Goal: Task Accomplishment & Management: Understand process/instructions

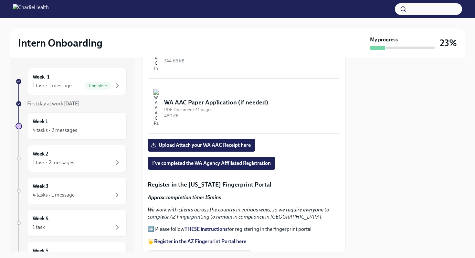
scroll to position [769, 0]
click at [149, 24] on p "➡️ LINK for WA AAC" at bounding box center [244, 20] width 192 height 7
click at [159, 23] on strong "LINK for WA AAC" at bounding box center [173, 20] width 39 height 6
drag, startPoint x: 414, startPoint y: 193, endPoint x: 414, endPoint y: 187, distance: 6.5
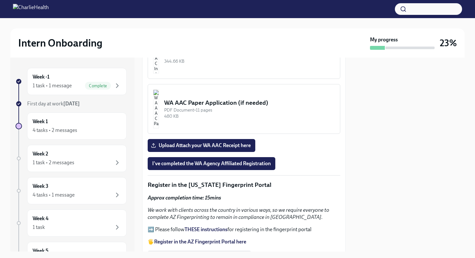
click at [414, 193] on div at bounding box center [408, 154] width 111 height 194
click at [437, 108] on div at bounding box center [408, 154] width 111 height 194
drag, startPoint x: 378, startPoint y: 126, endPoint x: 370, endPoint y: 125, distance: 7.5
click at [370, 125] on div at bounding box center [408, 154] width 111 height 194
click at [425, 128] on div at bounding box center [408, 154] width 111 height 194
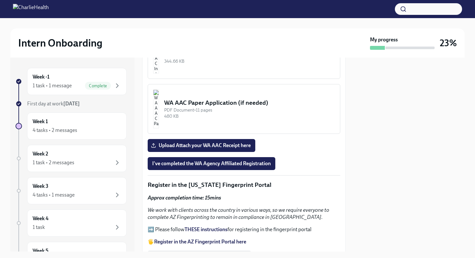
click at [473, 80] on div "Intern Onboarding My progress 23% Week -1 1 task • 1 message Complete First day…" at bounding box center [237, 134] width 475 height 233
click at [369, 173] on div at bounding box center [408, 154] width 111 height 194
click at [331, 152] on div "Upload Attach your WA AAC Receipt here" at bounding box center [244, 145] width 192 height 13
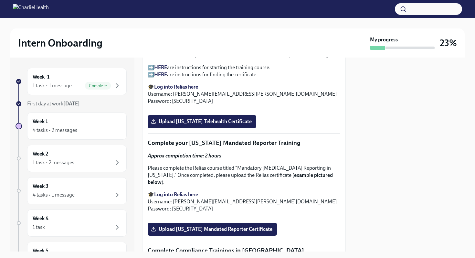
scroll to position [1246, 0]
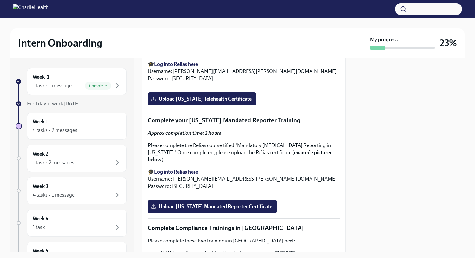
click at [162, 48] on strong "HERE" at bounding box center [160, 45] width 13 height 6
click at [166, 67] on strong "Log into Relias here" at bounding box center [176, 64] width 44 height 6
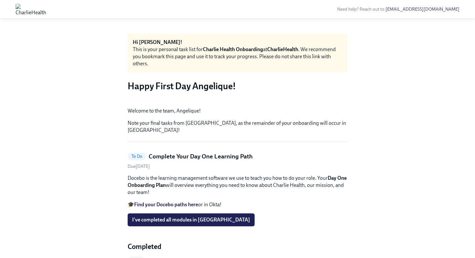
scroll to position [144, 0]
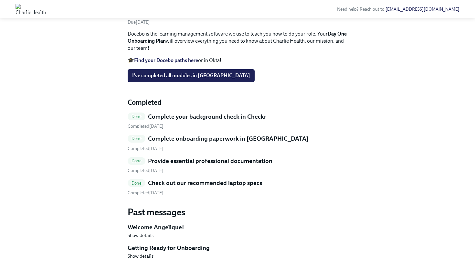
click at [357, 125] on div "Hi Angelique! This is your personal task list for Charlie Health Onboarding at …" at bounding box center [237, 80] width 454 height 380
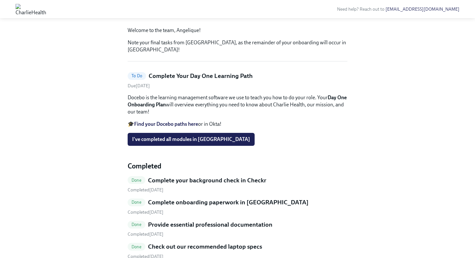
scroll to position [92, 0]
